Goal: Information Seeking & Learning: Learn about a topic

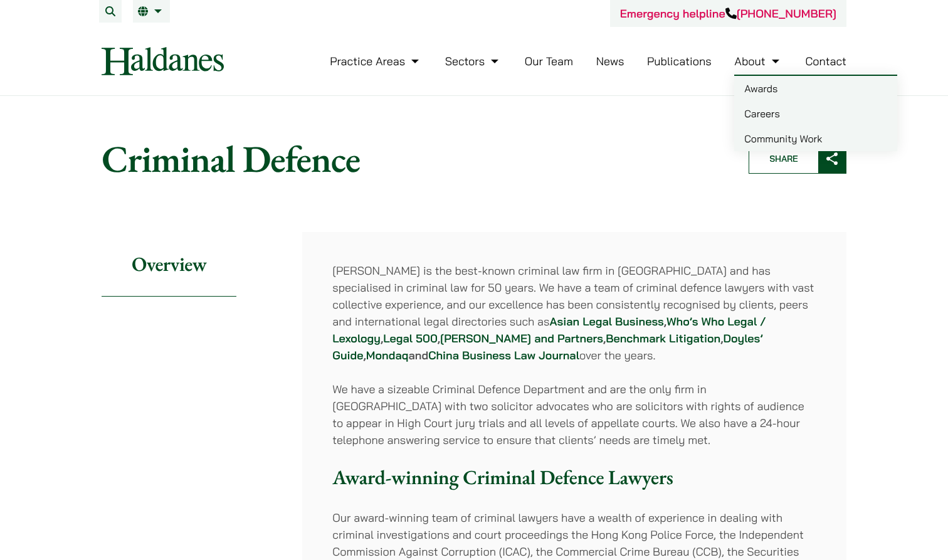
click at [772, 112] on link "Careers" at bounding box center [815, 113] width 163 height 25
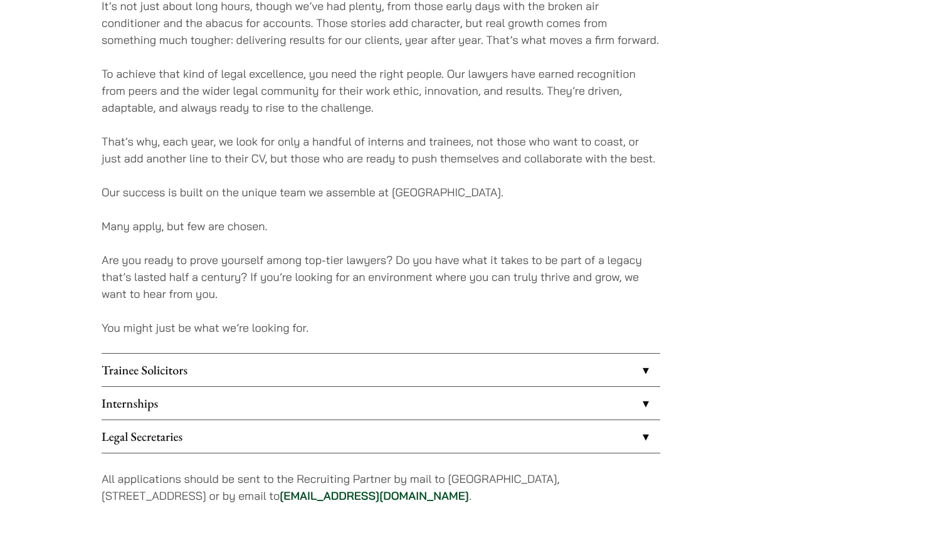
scroll to position [1035, 0]
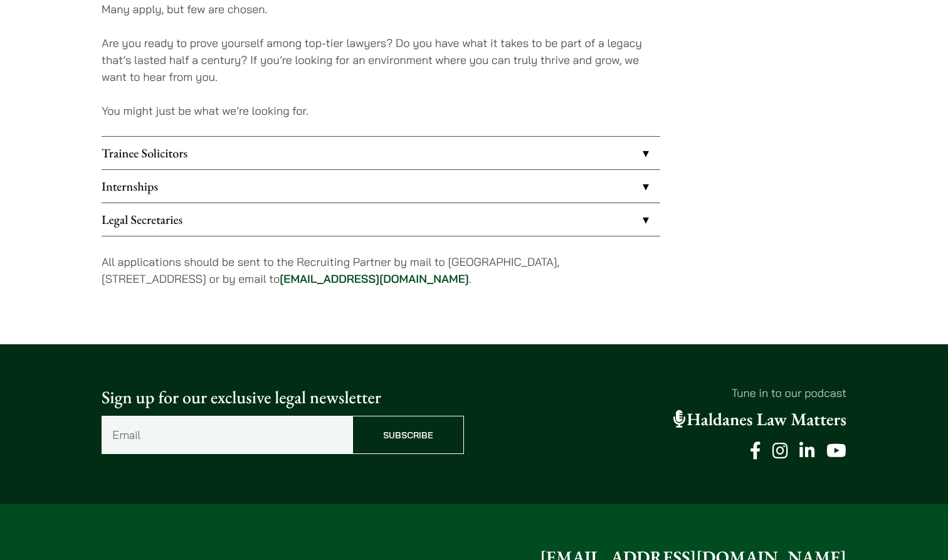
click at [594, 196] on link "Internships" at bounding box center [381, 186] width 559 height 33
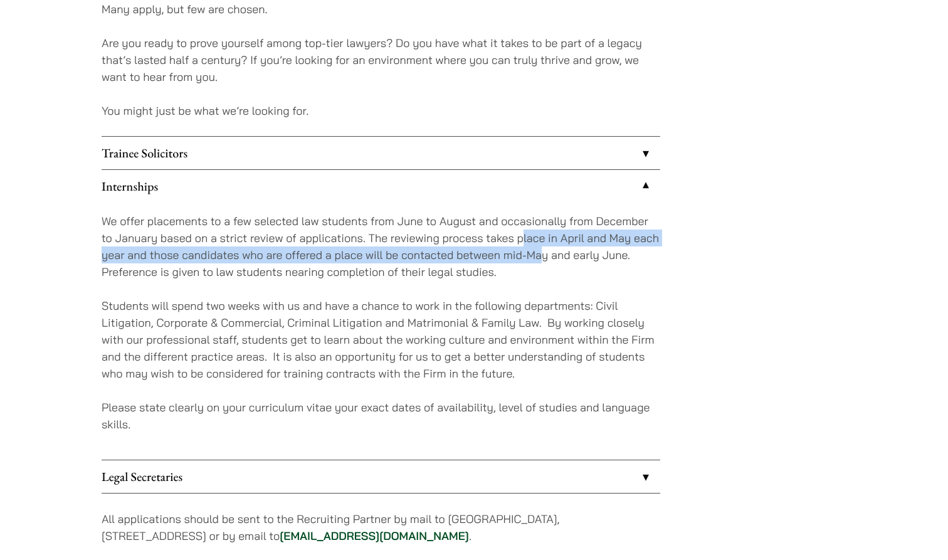
drag, startPoint x: 523, startPoint y: 236, endPoint x: 539, endPoint y: 249, distance: 19.6
click at [539, 249] on p "We offer placements to a few selected law students from June to August and occa…" at bounding box center [381, 247] width 559 height 68
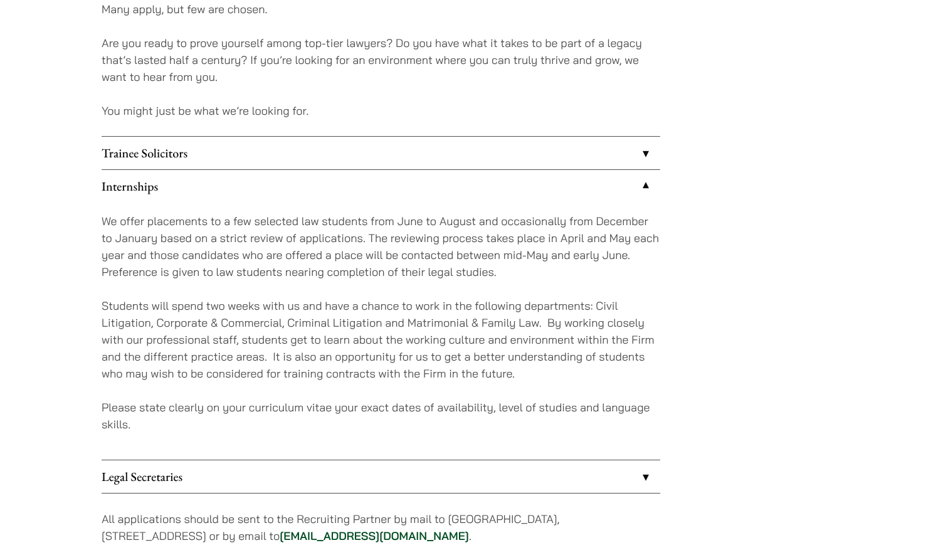
click at [184, 260] on p "We offer placements to a few selected law students from June to August and occa…" at bounding box center [381, 247] width 559 height 68
click at [209, 293] on div "We offer placements to a few selected law students from June to August and occa…" at bounding box center [381, 330] width 559 height 257
click at [209, 311] on p "Students will spend two weeks with us and have a chance to work in the followin…" at bounding box center [381, 339] width 559 height 85
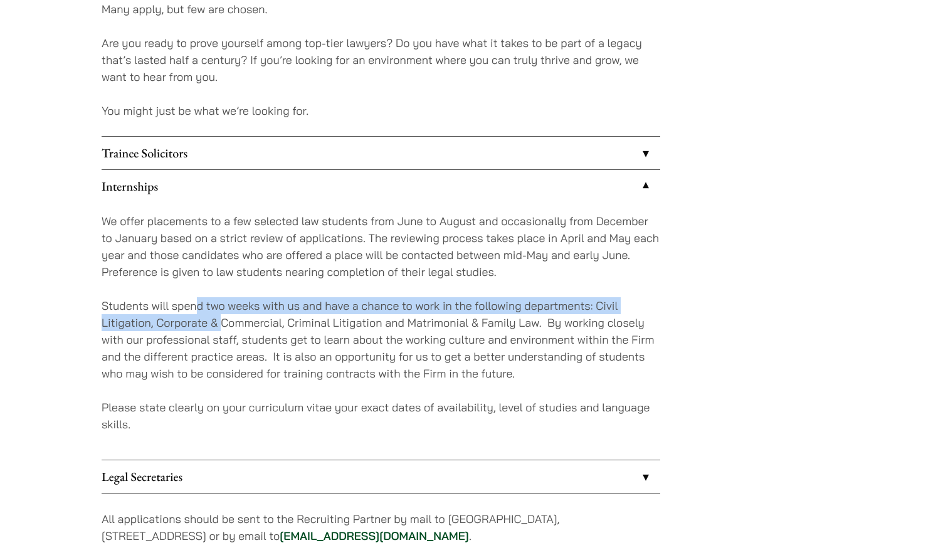
drag, startPoint x: 195, startPoint y: 304, endPoint x: 221, endPoint y: 320, distance: 30.4
click at [221, 320] on p "Students will spend two weeks with us and have a chance to work in the followin…" at bounding box center [381, 339] width 559 height 85
